Goal: Contribute content: Add original content to the website for others to see

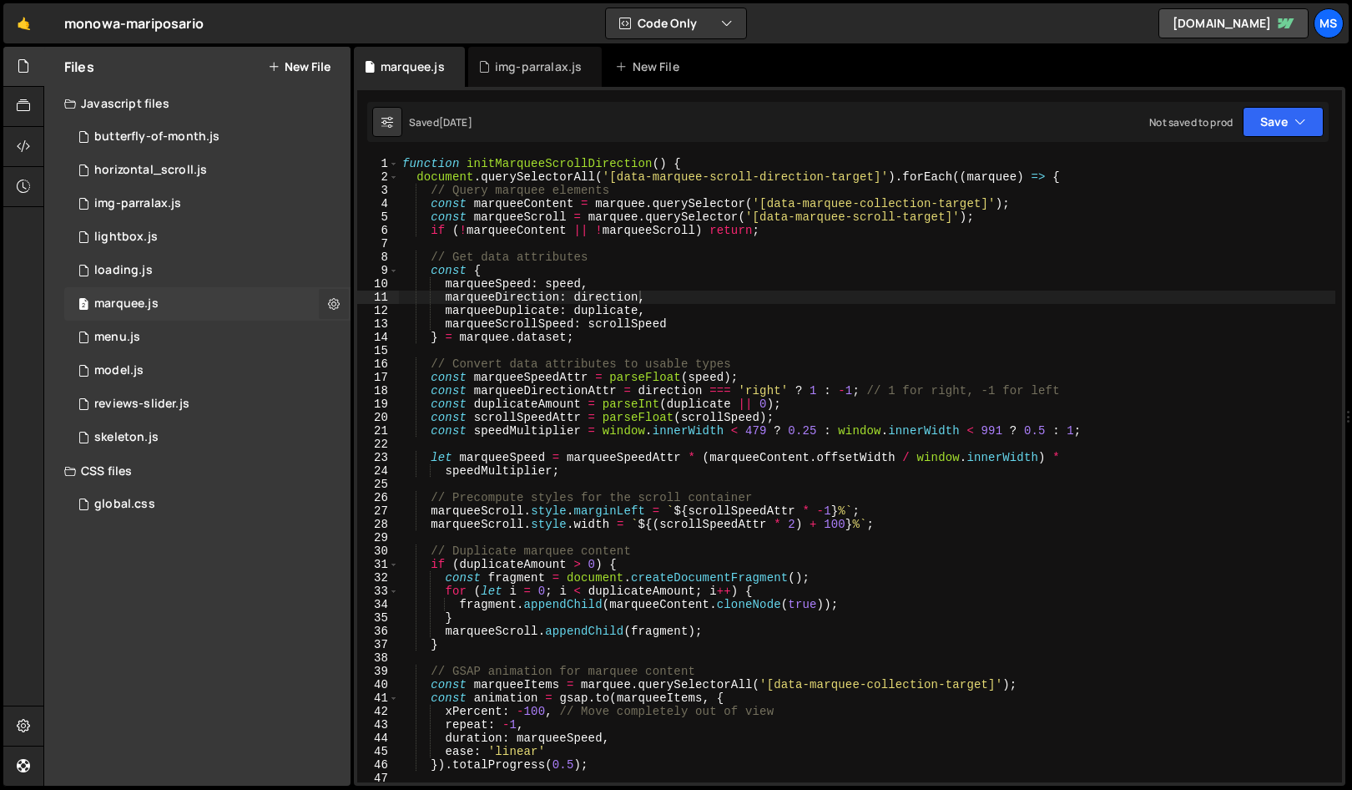
click at [328, 312] on button at bounding box center [334, 304] width 30 height 30
type input "marquee"
radio input "true"
checkbox input "true"
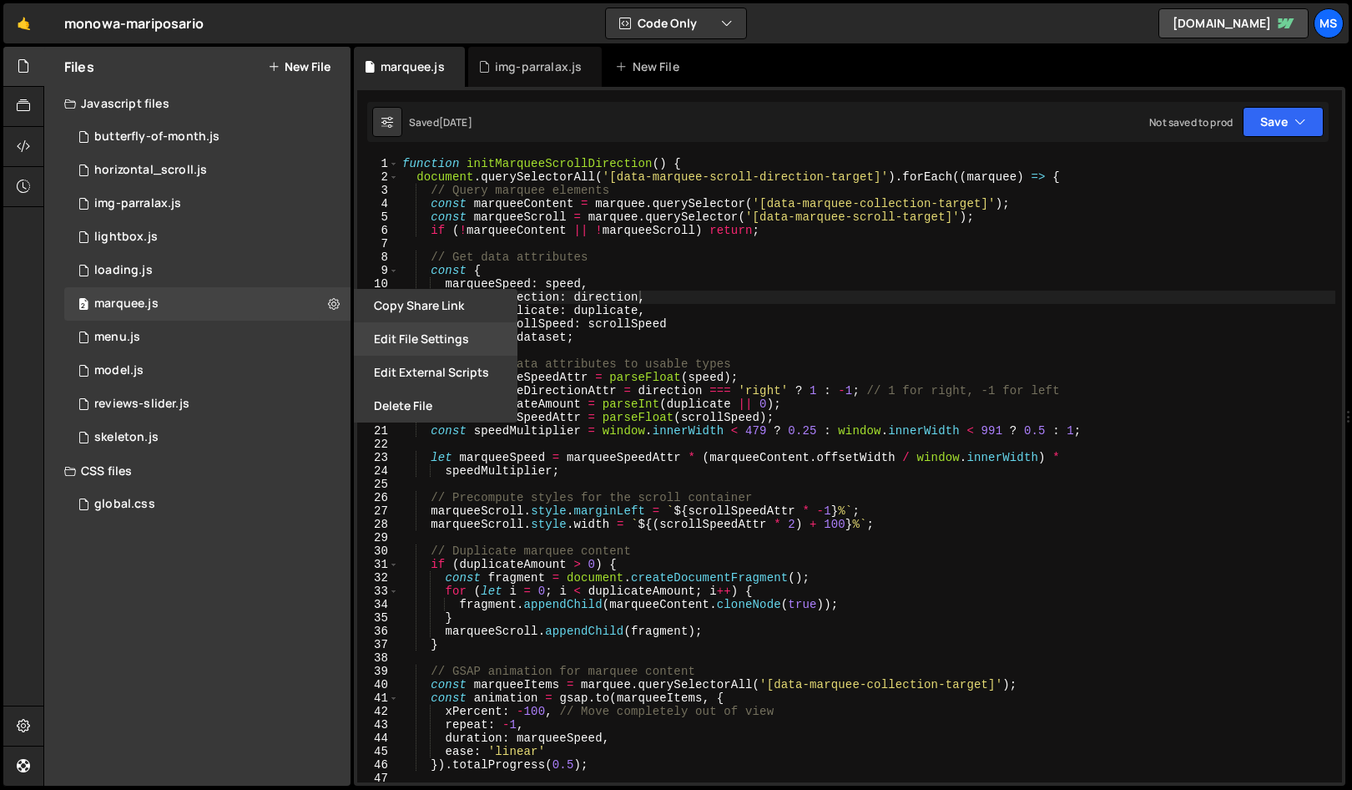
click at [386, 336] on button "Edit File Settings" at bounding box center [436, 338] width 164 height 33
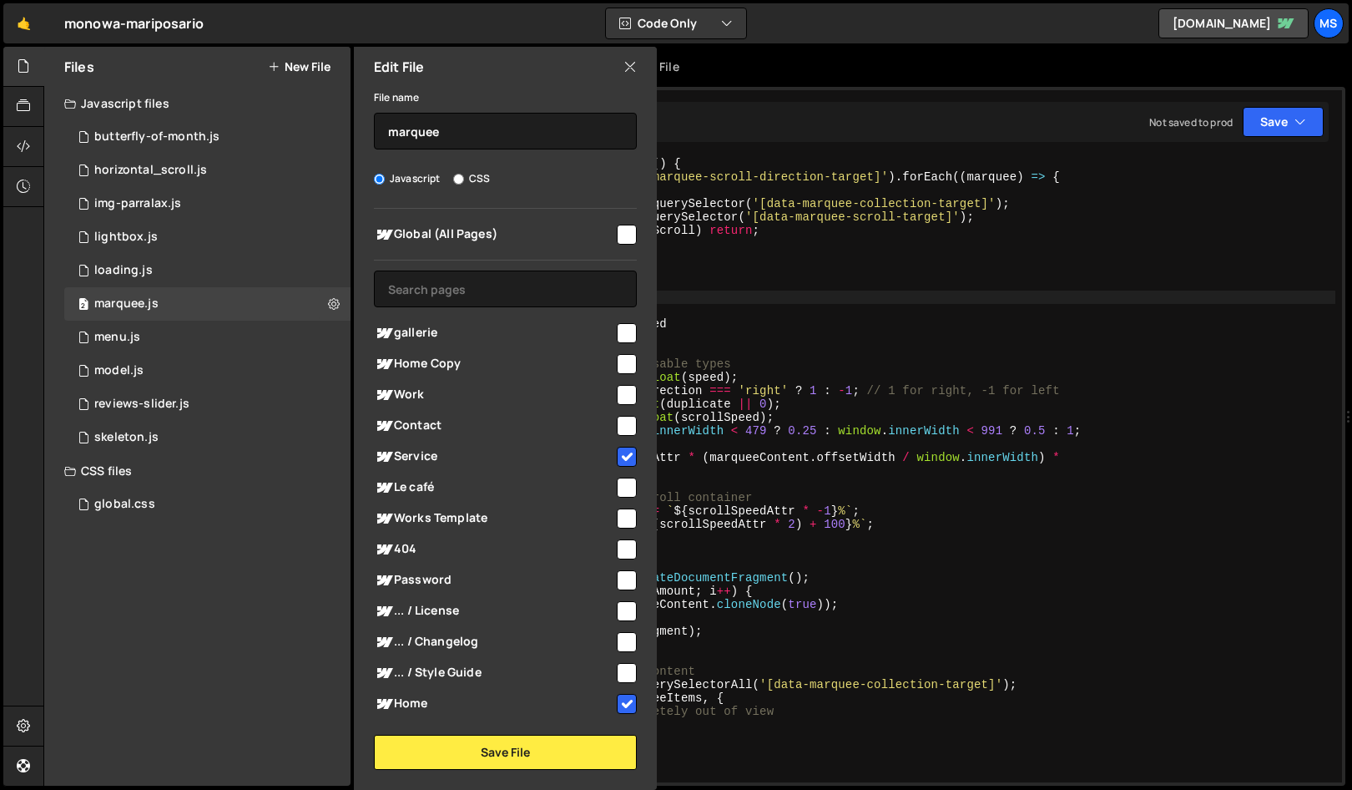
scroll to position [29, 0]
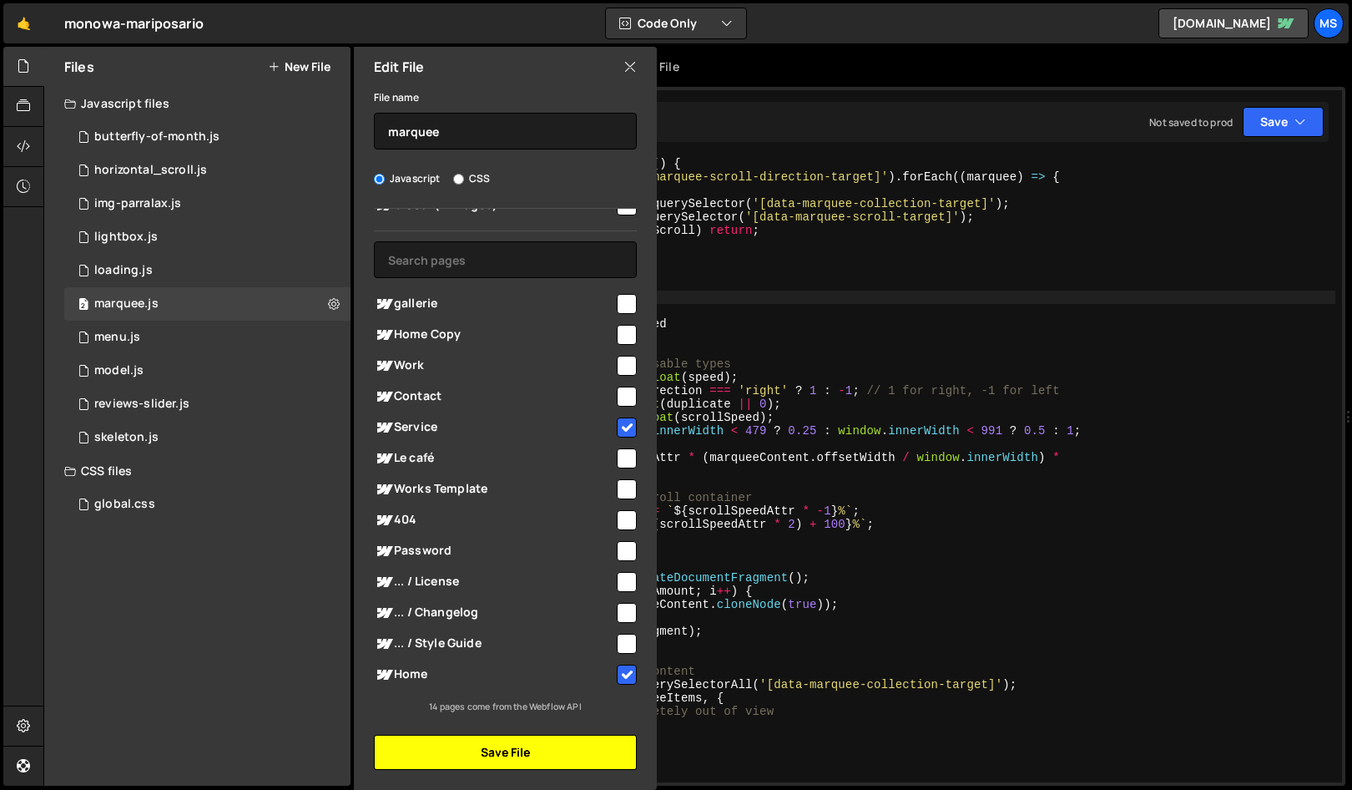
click at [580, 501] on button "Save File" at bounding box center [505, 752] width 263 height 35
click at [532, 501] on button "Save File" at bounding box center [505, 752] width 263 height 35
type textarea "const fragment = document.createDocumentFragment();"
click at [1168, 501] on div "function initMarqueeScrollDirection ( ) { document . querySelectorAll ( '[data-…" at bounding box center [867, 483] width 937 height 652
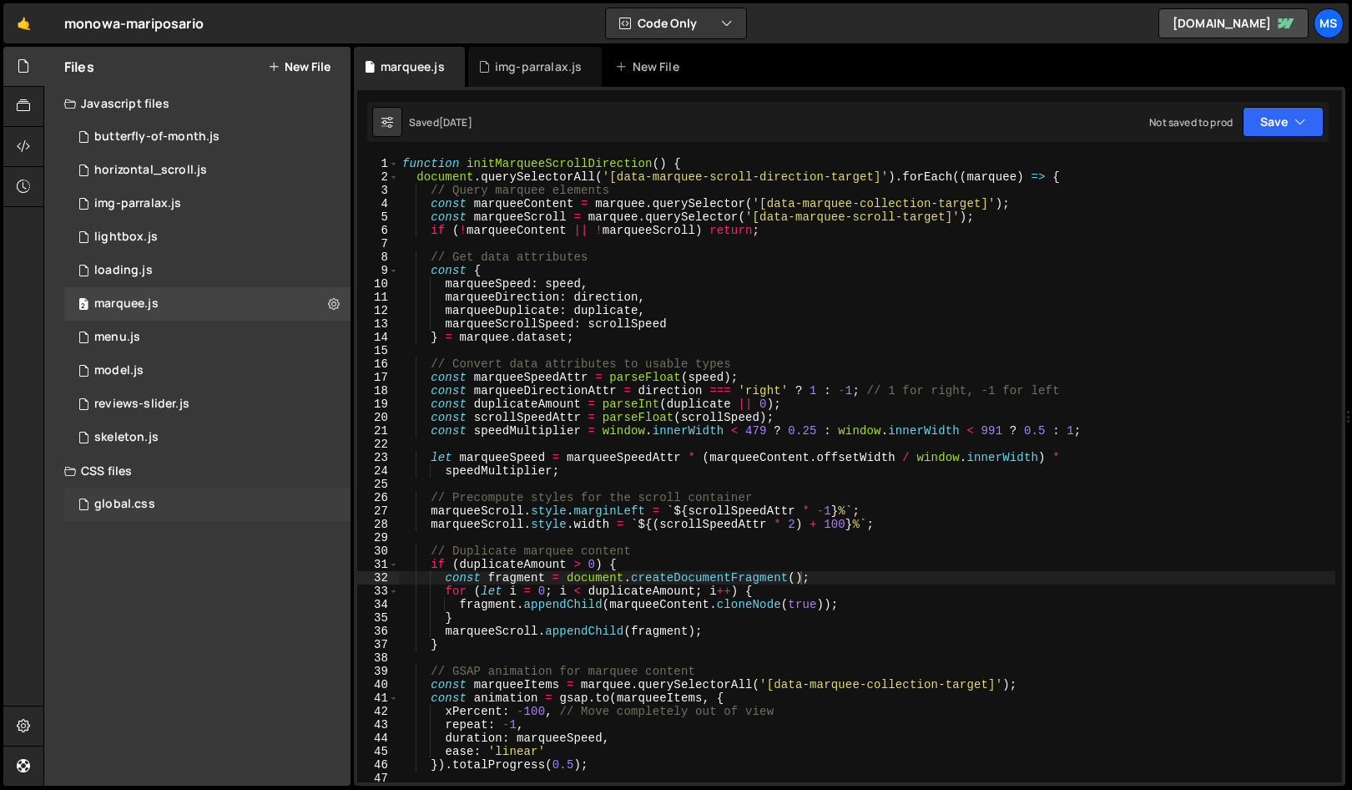
click at [131, 491] on div "global.css 0" at bounding box center [207, 503] width 286 height 33
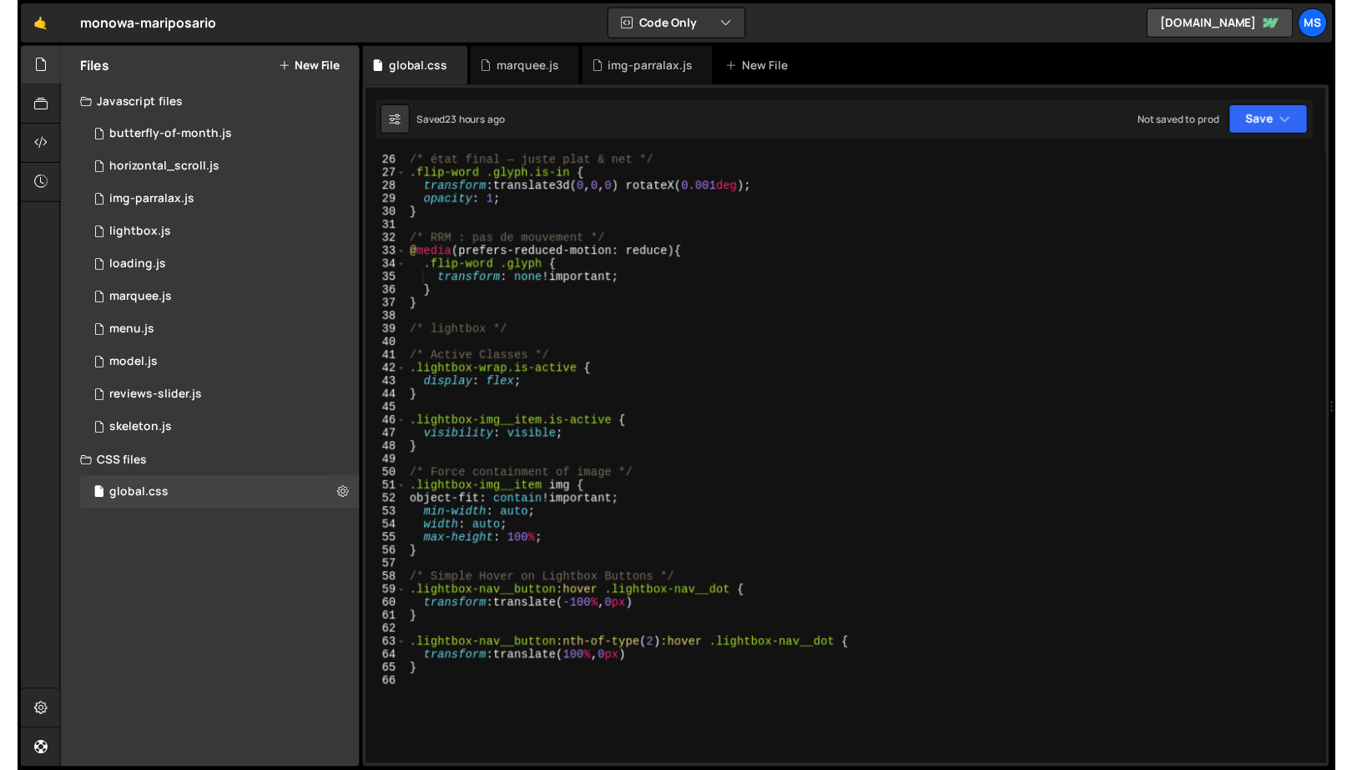
scroll to position [534, 0]
